Goal: Find specific fact: Find specific fact

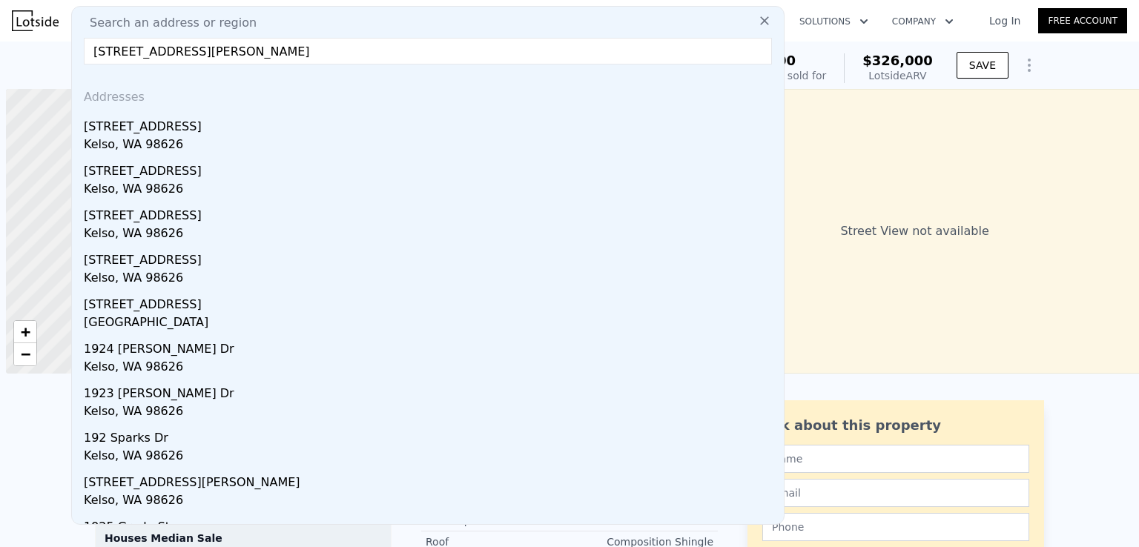
scroll to position [0, 6]
drag, startPoint x: 362, startPoint y: 53, endPoint x: 247, endPoint y: 55, distance: 114.9
click at [247, 55] on input "[STREET_ADDRESS][PERSON_NAME]" at bounding box center [428, 51] width 688 height 27
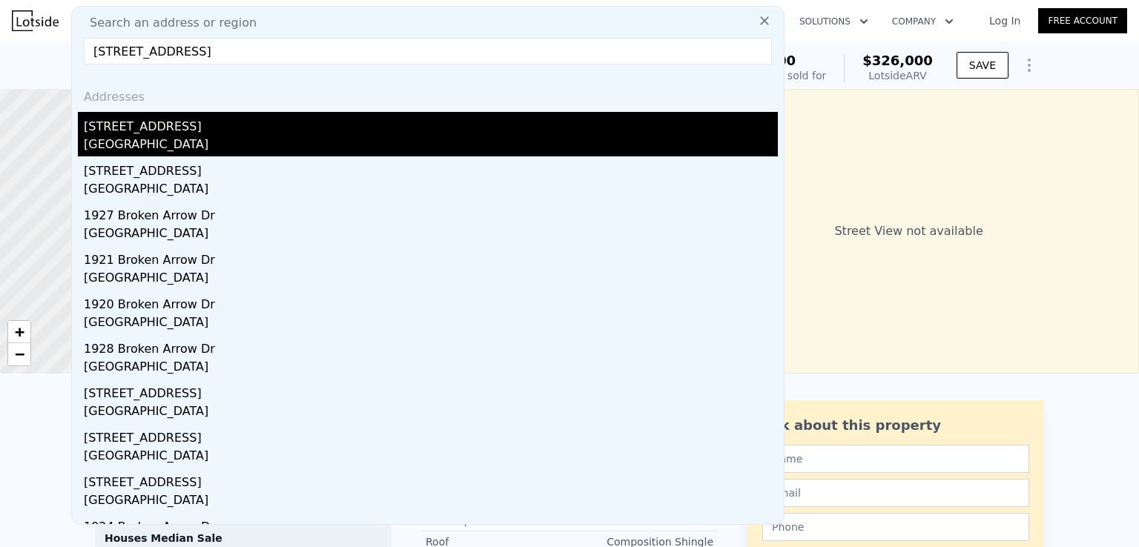
type input "[STREET_ADDRESS]"
click at [273, 146] on div "[GEOGRAPHIC_DATA]" at bounding box center [431, 146] width 694 height 21
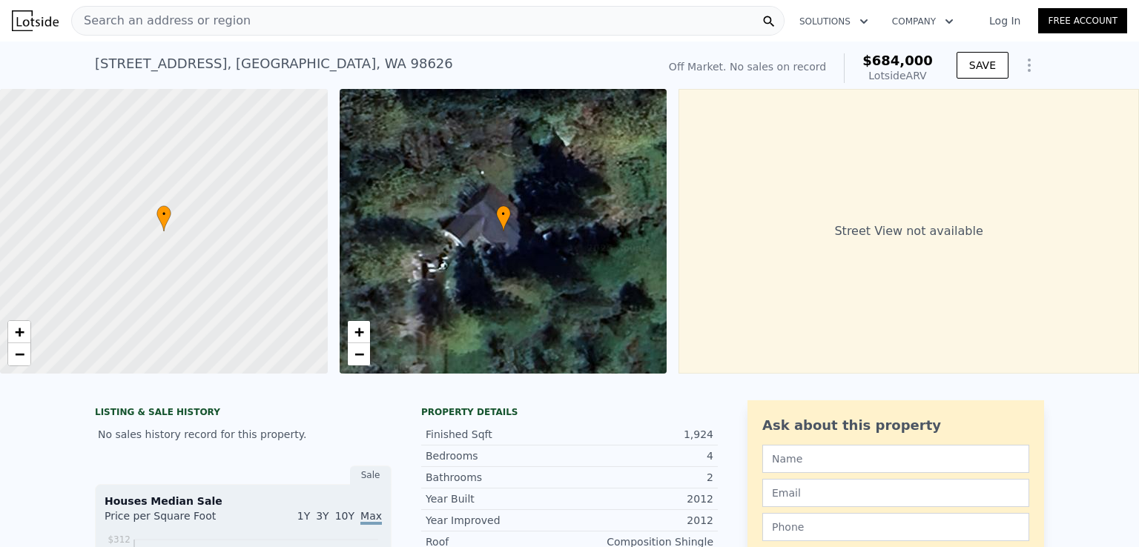
click at [878, 57] on span "$684,000" at bounding box center [897, 61] width 70 height 16
copy span "$684,000"
